Goal: Information Seeking & Learning: Learn about a topic

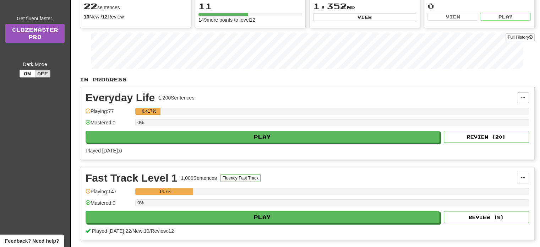
scroll to position [148, 0]
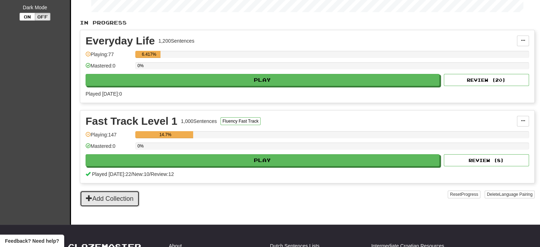
click at [129, 198] on button "Add Collection" at bounding box center [110, 198] width 60 height 16
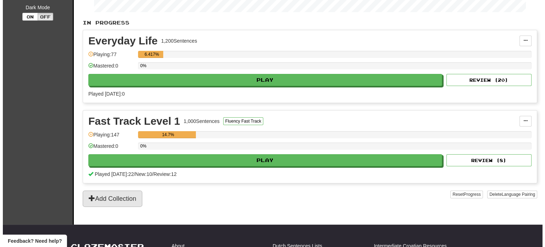
scroll to position [0, 0]
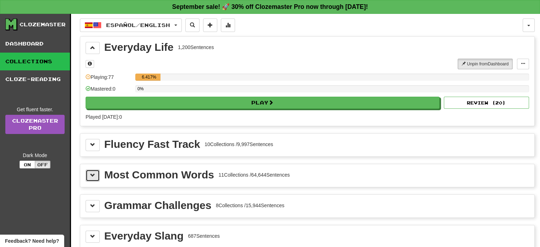
click at [93, 175] on span at bounding box center [92, 175] width 5 height 5
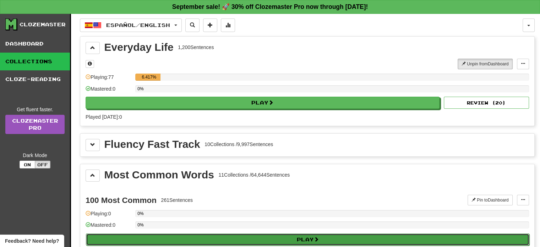
click at [284, 237] on button "Play" at bounding box center [307, 239] width 443 height 12
select select "**"
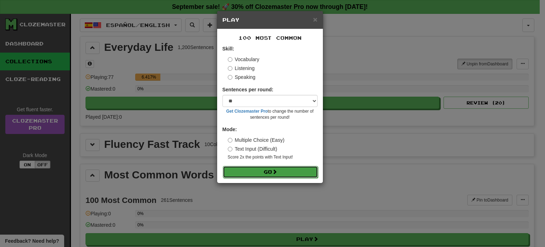
click at [265, 169] on button "Go" at bounding box center [270, 172] width 95 height 12
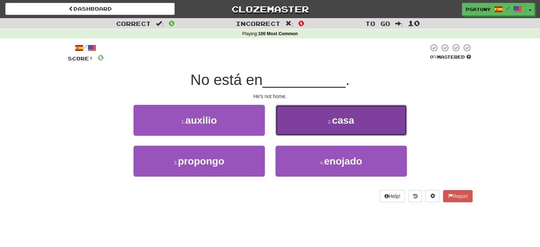
click at [338, 115] on span "casa" at bounding box center [343, 120] width 22 height 11
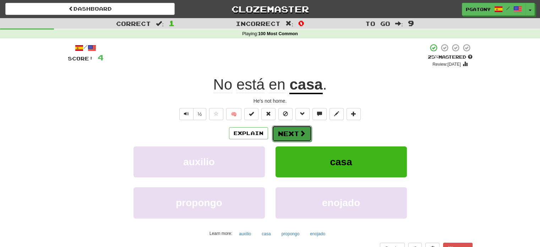
click at [293, 132] on button "Next" at bounding box center [292, 133] width 40 height 16
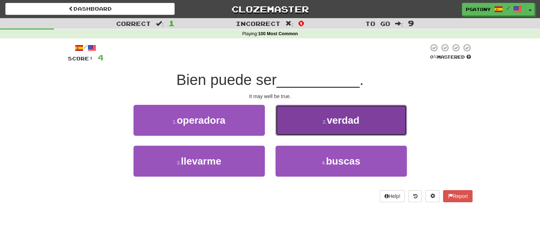
click at [347, 121] on span "verdad" at bounding box center [343, 120] width 33 height 11
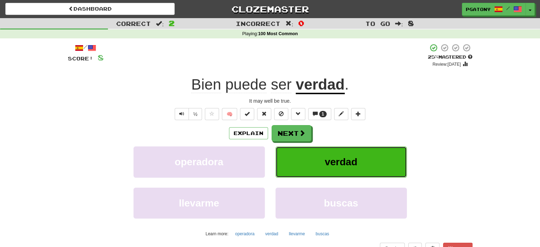
click at [336, 166] on span "verdad" at bounding box center [341, 161] width 33 height 11
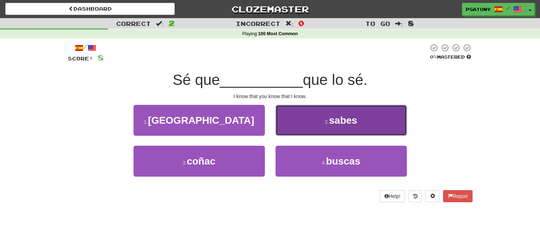
click at [345, 120] on span "sabes" at bounding box center [343, 120] width 28 height 11
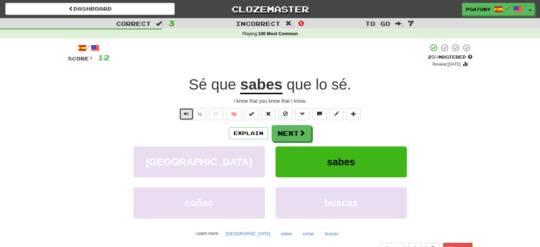
click at [184, 116] on span "Text-to-speech controls" at bounding box center [186, 113] width 5 height 5
click at [299, 133] on span at bounding box center [302, 133] width 6 height 6
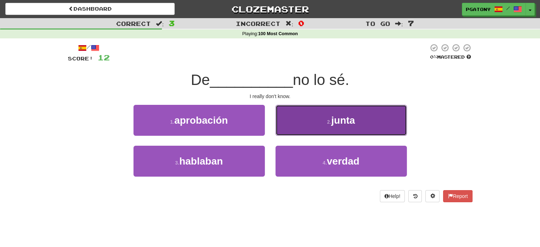
click at [341, 125] on span "junta" at bounding box center [343, 120] width 24 height 11
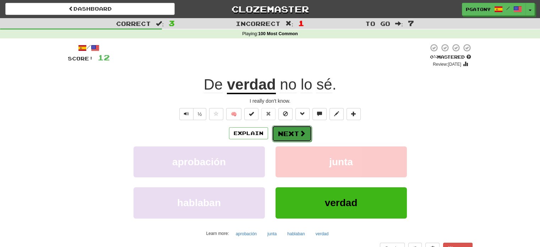
click at [287, 132] on button "Next" at bounding box center [292, 133] width 40 height 16
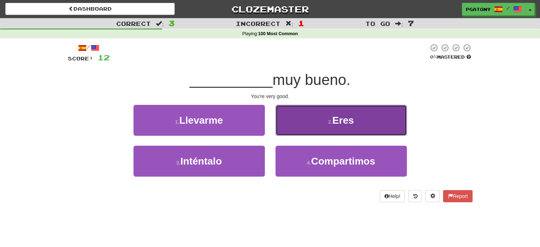
click at [346, 119] on span "Eres" at bounding box center [343, 120] width 22 height 11
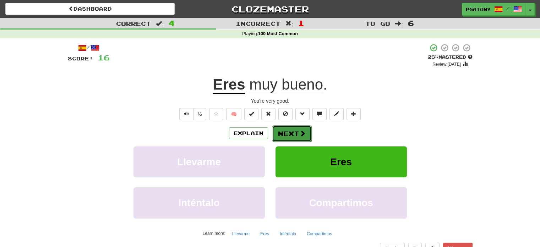
click at [294, 132] on button "Next" at bounding box center [292, 133] width 40 height 16
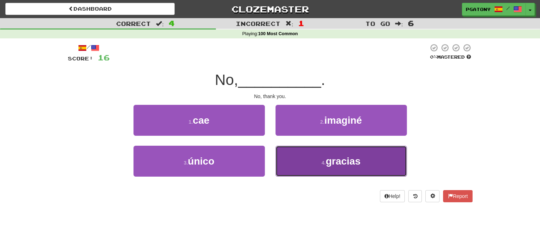
click at [337, 156] on span "gracias" at bounding box center [343, 160] width 35 height 11
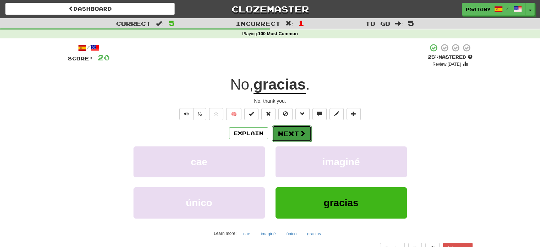
click at [296, 134] on button "Next" at bounding box center [292, 133] width 40 height 16
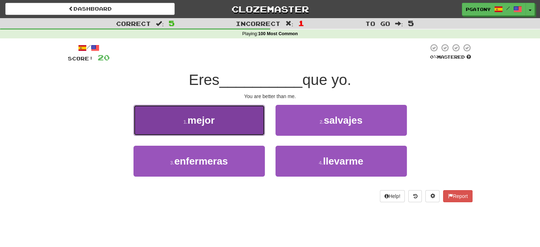
click at [201, 117] on span "mejor" at bounding box center [200, 120] width 27 height 11
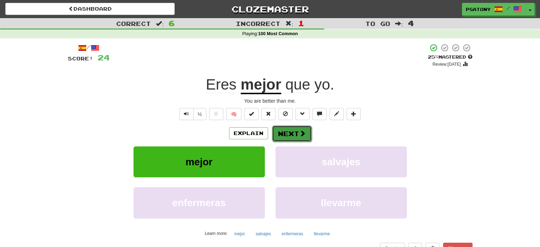
click at [285, 129] on button "Next" at bounding box center [292, 133] width 40 height 16
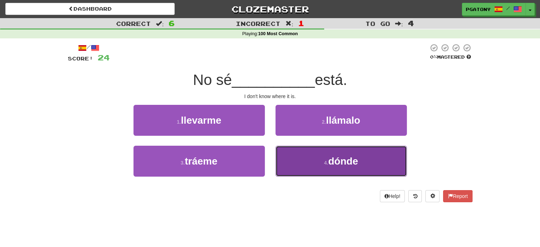
click at [349, 162] on span "dónde" at bounding box center [343, 160] width 30 height 11
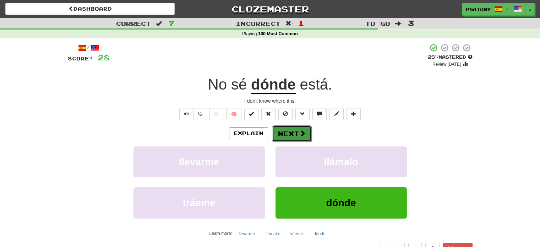
click at [296, 132] on button "Next" at bounding box center [292, 133] width 40 height 16
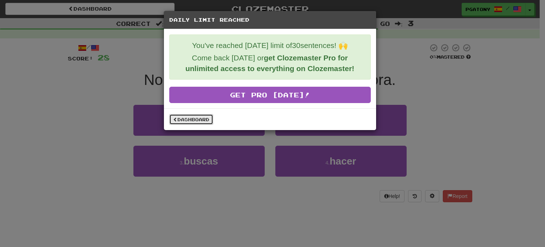
click at [189, 118] on link "Dashboard" at bounding box center [191, 119] width 44 height 11
